Goal: Task Accomplishment & Management: Use online tool/utility

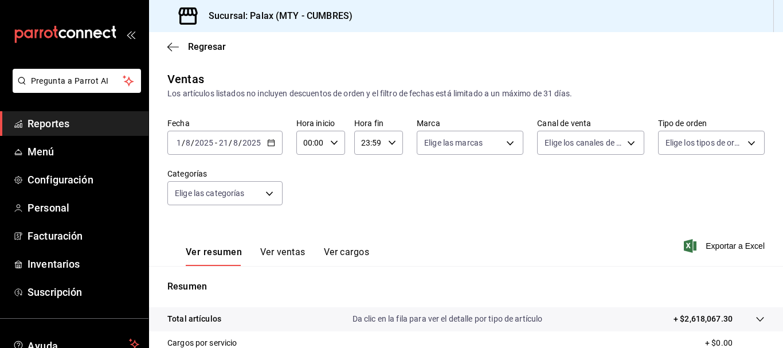
click at [49, 117] on span "Reportes" at bounding box center [84, 123] width 112 height 15
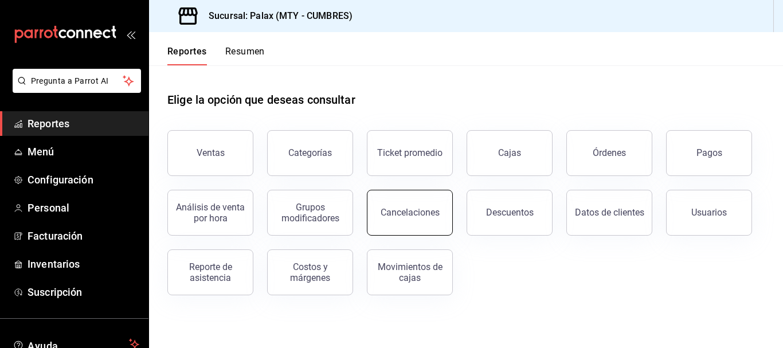
click at [422, 206] on button "Cancelaciones" at bounding box center [410, 213] width 86 height 46
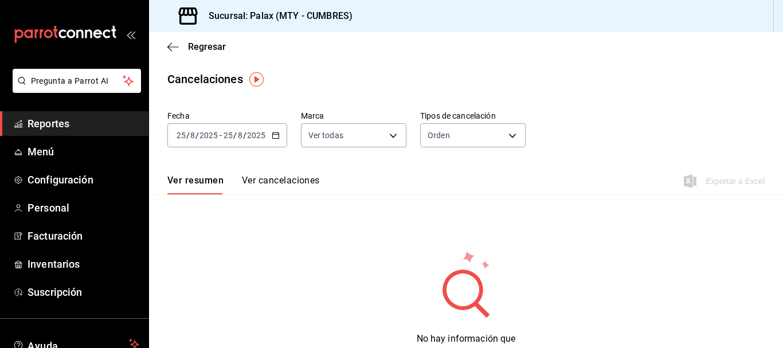
click at [265, 139] on input "2025" at bounding box center [255, 135] width 19 height 9
click at [276, 139] on \(Stroke\) "button" at bounding box center [275, 135] width 7 height 6
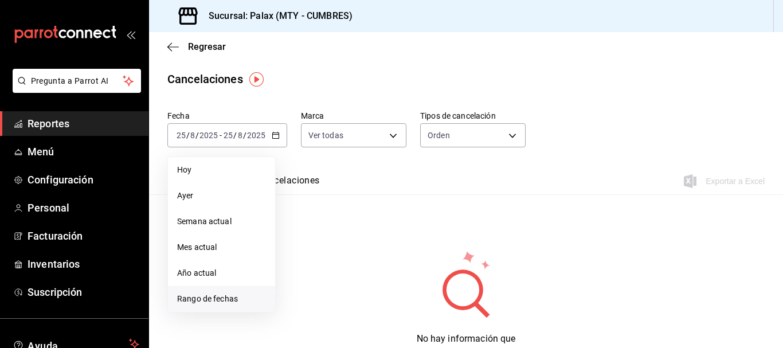
click at [221, 294] on span "Rango de fechas" at bounding box center [221, 299] width 89 height 12
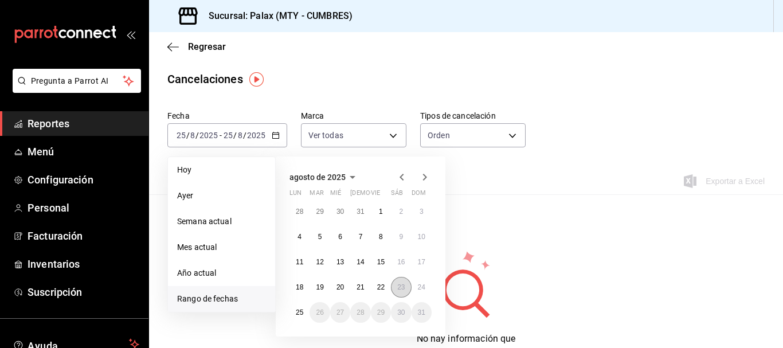
click at [402, 291] on abbr "23" at bounding box center [400, 287] width 7 height 8
click at [301, 310] on abbr "25" at bounding box center [299, 312] width 7 height 8
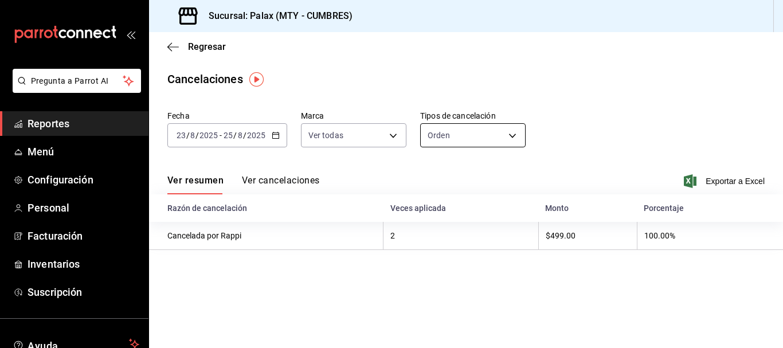
click at [465, 136] on body "Pregunta a Parrot AI Reportes Menú Configuración Personal Facturación Inventari…" at bounding box center [391, 174] width 783 height 348
click at [458, 187] on li "Artículo" at bounding box center [472, 190] width 105 height 19
type input "ORDER_ITEM"
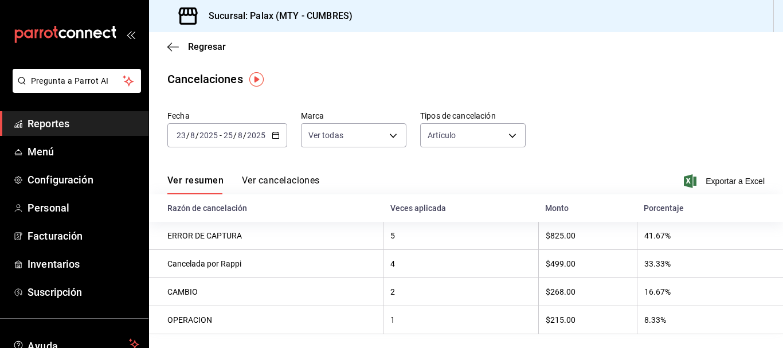
click at [305, 181] on button "Ver cancelaciones" at bounding box center [281, 184] width 78 height 19
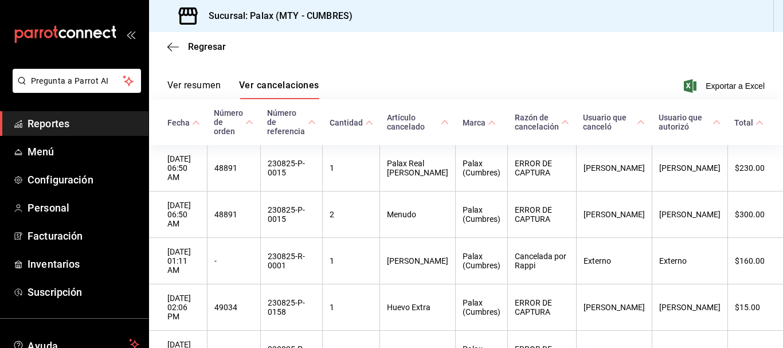
scroll to position [115, 0]
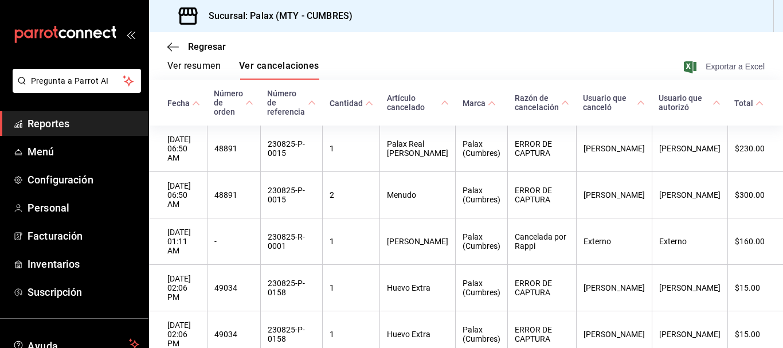
click at [692, 68] on span "Exportar a Excel" at bounding box center [725, 67] width 79 height 14
